Goal: Check status: Check status

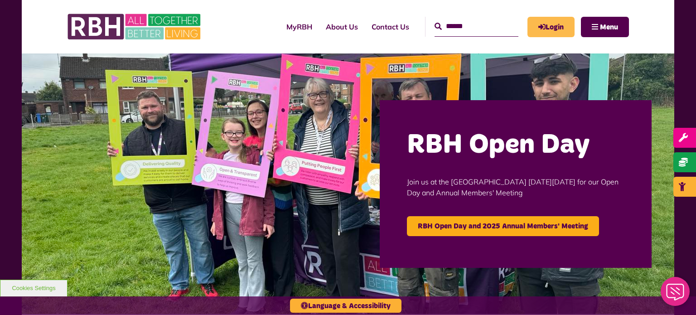
click at [0, 0] on icon "MyRBH" at bounding box center [0, 0] width 0 height 0
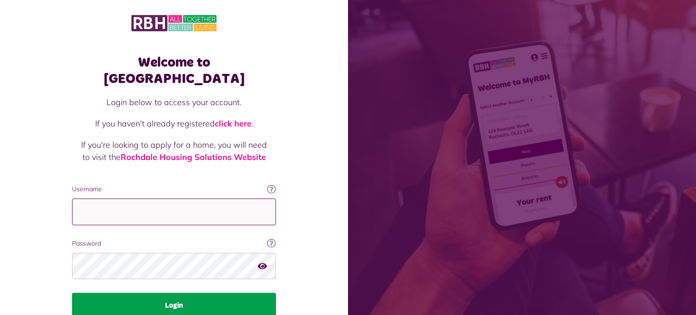
type input "**********"
click at [182, 293] on button "Login" at bounding box center [174, 305] width 204 height 25
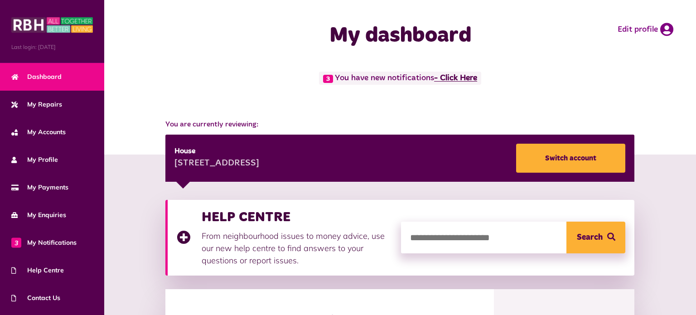
click at [454, 75] on link "- Click Here" at bounding box center [455, 78] width 43 height 8
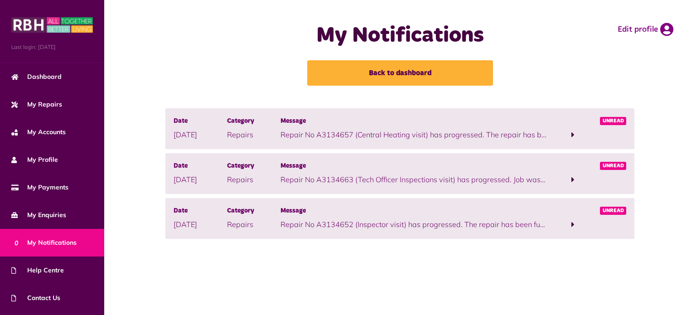
click at [556, 131] on span at bounding box center [573, 135] width 53 height 12
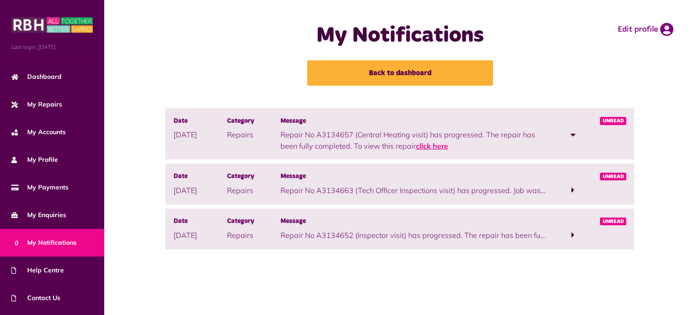
click at [432, 145] on link "click here" at bounding box center [432, 145] width 32 height 9
click at [430, 146] on link "click here" at bounding box center [432, 145] width 32 height 9
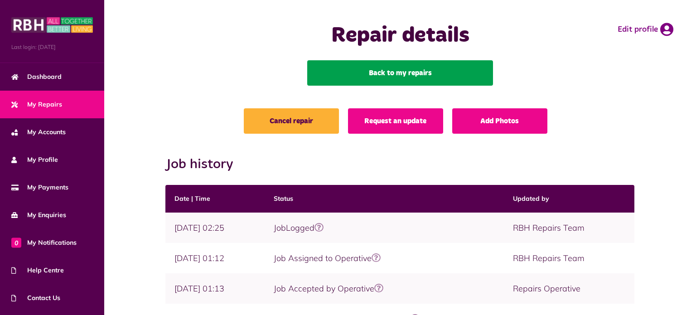
click at [397, 75] on link "Back to my repairs" at bounding box center [400, 72] width 186 height 25
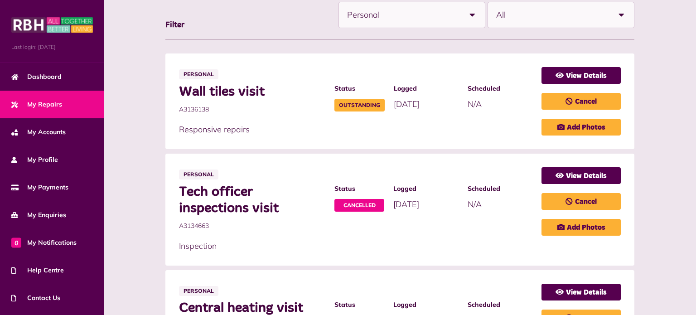
scroll to position [209, 0]
click at [564, 74] on link "View Details" at bounding box center [581, 75] width 79 height 17
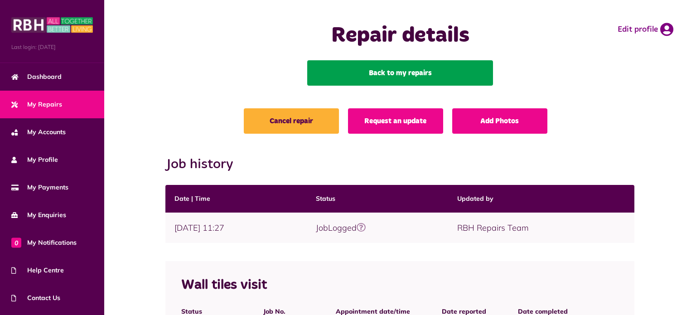
click at [422, 72] on link "Back to my repairs" at bounding box center [400, 72] width 186 height 25
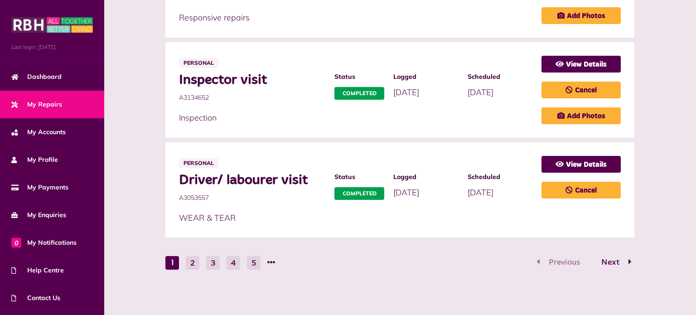
scroll to position [641, 0]
click at [191, 259] on button "2" at bounding box center [193, 263] width 14 height 14
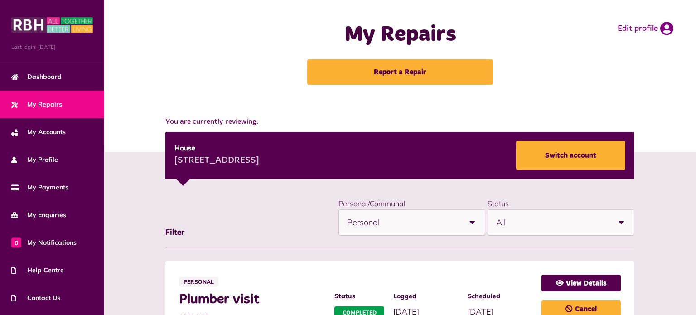
scroll to position [0, 0]
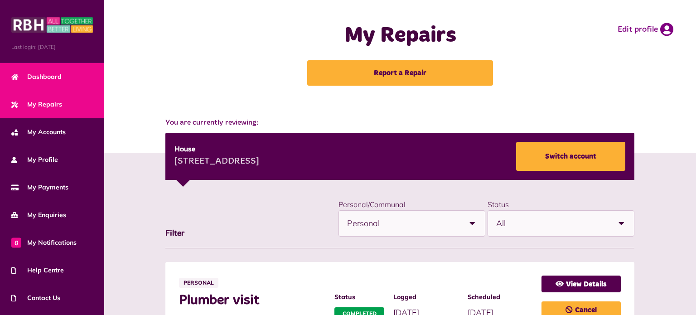
click at [39, 75] on span "Dashboard" at bounding box center [36, 77] width 50 height 10
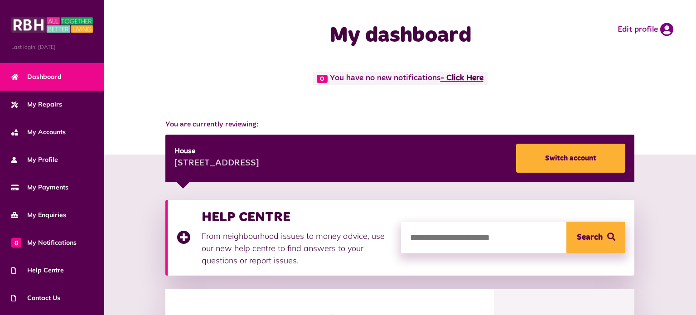
click at [468, 76] on link "- Click Here" at bounding box center [462, 78] width 43 height 8
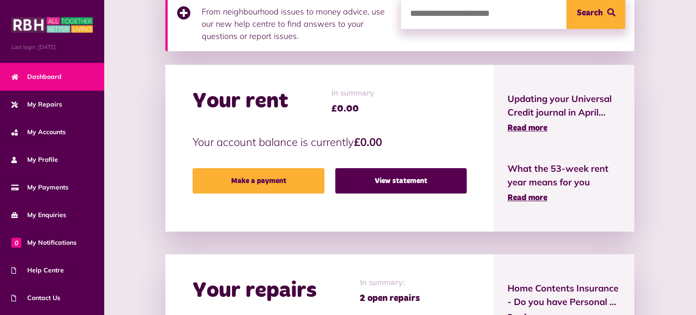
scroll to position [225, 0]
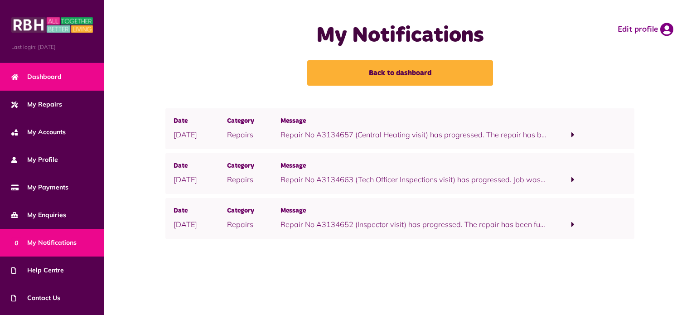
click at [44, 71] on link "Dashboard" at bounding box center [52, 77] width 104 height 28
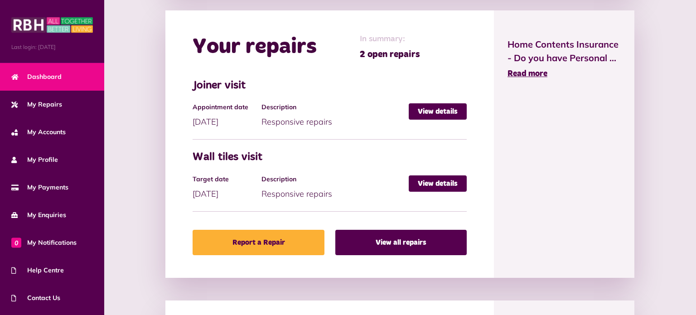
scroll to position [471, 0]
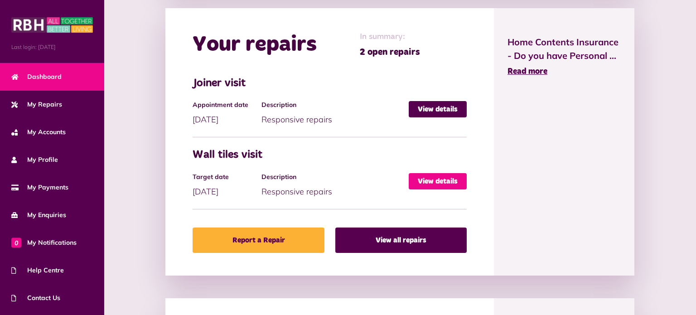
click at [428, 178] on link "View details" at bounding box center [438, 181] width 58 height 16
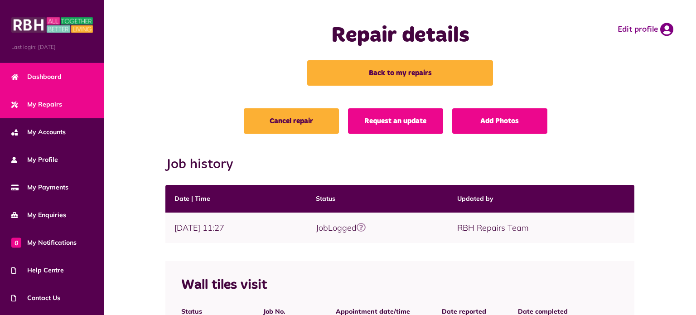
click at [39, 77] on span "Dashboard" at bounding box center [36, 77] width 50 height 10
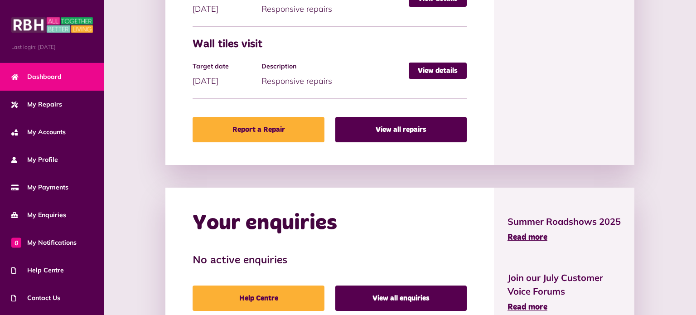
scroll to position [583, 0]
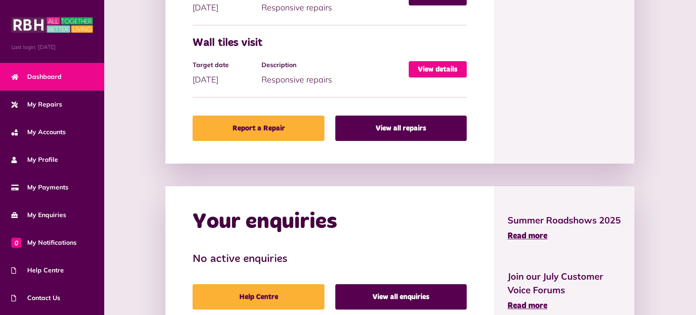
click at [427, 67] on link "View details" at bounding box center [438, 69] width 58 height 16
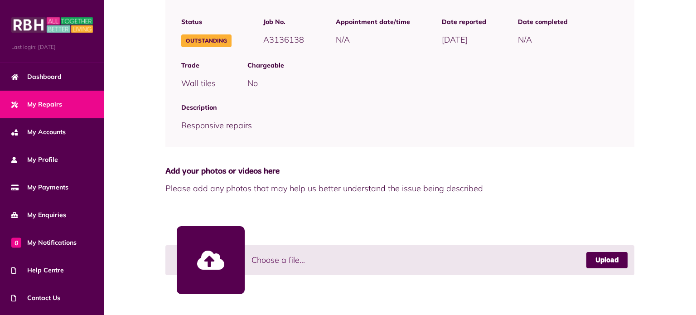
scroll to position [296, 0]
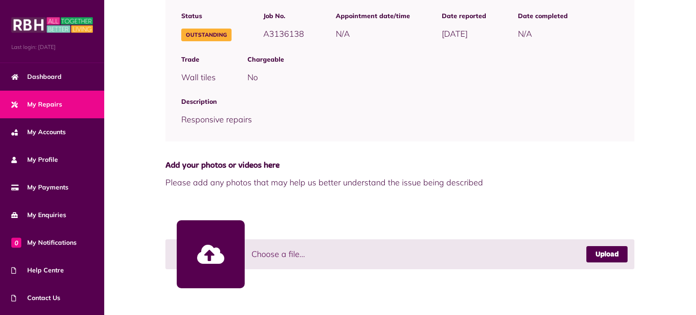
click at [422, 67] on div "Chargeable No" at bounding box center [433, 69] width 403 height 42
